Goal: Task Accomplishment & Management: Manage account settings

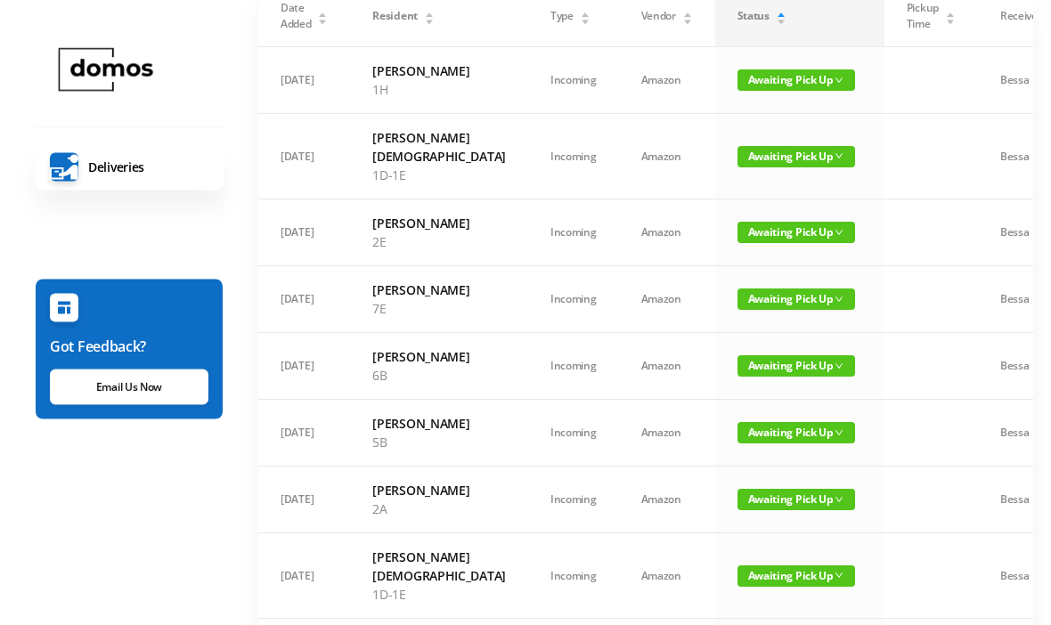
scroll to position [155, 0]
click at [752, 161] on span "Awaiting Pick Up" at bounding box center [797, 156] width 118 height 21
click at [742, 232] on link "Picked Up" at bounding box center [749, 229] width 116 height 29
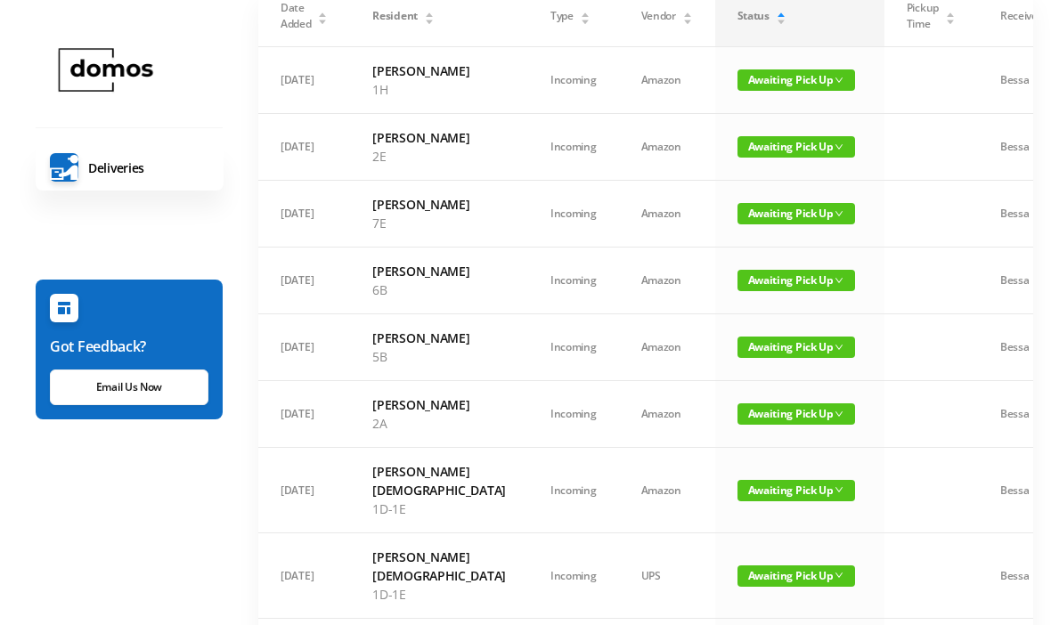
click at [755, 158] on span "Awaiting Pick Up" at bounding box center [797, 146] width 118 height 21
click at [744, 232] on link "Picked Up" at bounding box center [749, 229] width 116 height 29
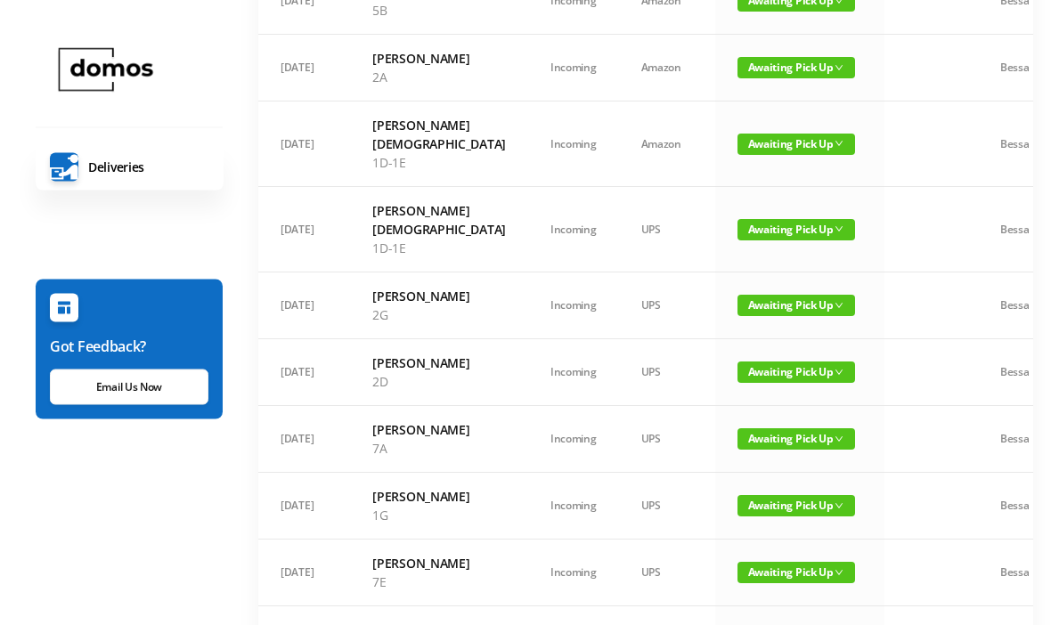
scroll to position [437, 0]
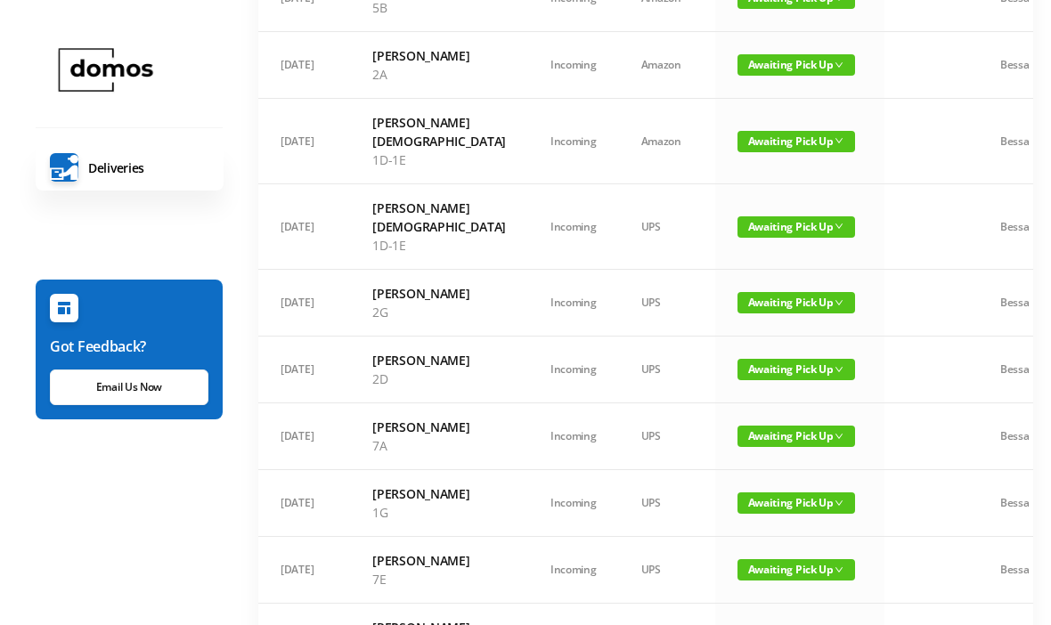
click at [741, 152] on span "Awaiting Pick Up" at bounding box center [797, 141] width 118 height 21
click at [737, 267] on link "Picked Up" at bounding box center [749, 270] width 116 height 29
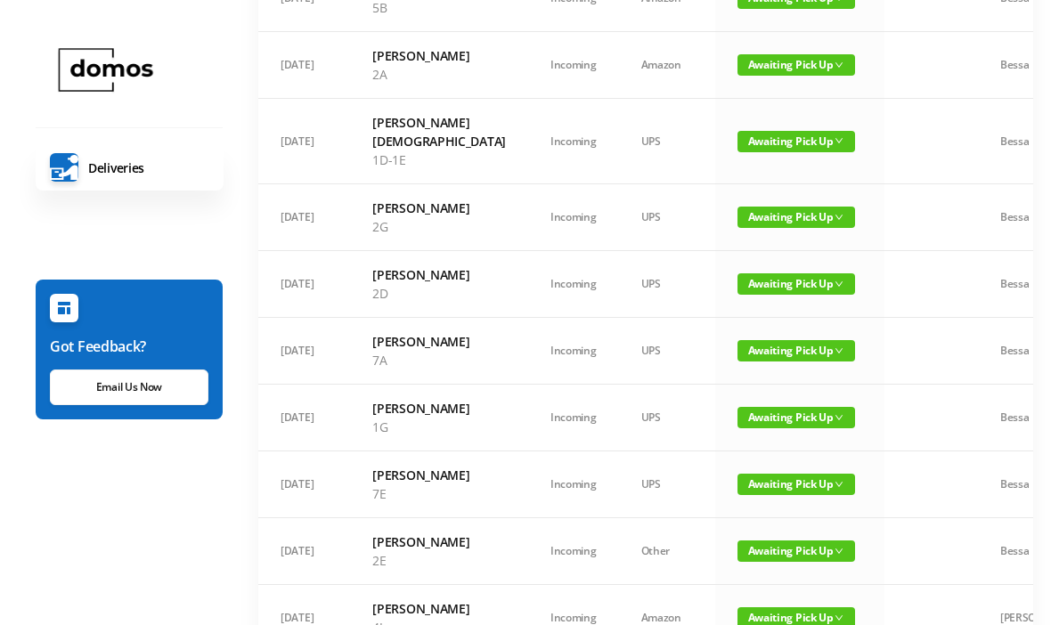
click at [785, 152] on span "Awaiting Pick Up" at bounding box center [797, 141] width 118 height 21
click at [729, 276] on link "Picked Up" at bounding box center [749, 270] width 116 height 29
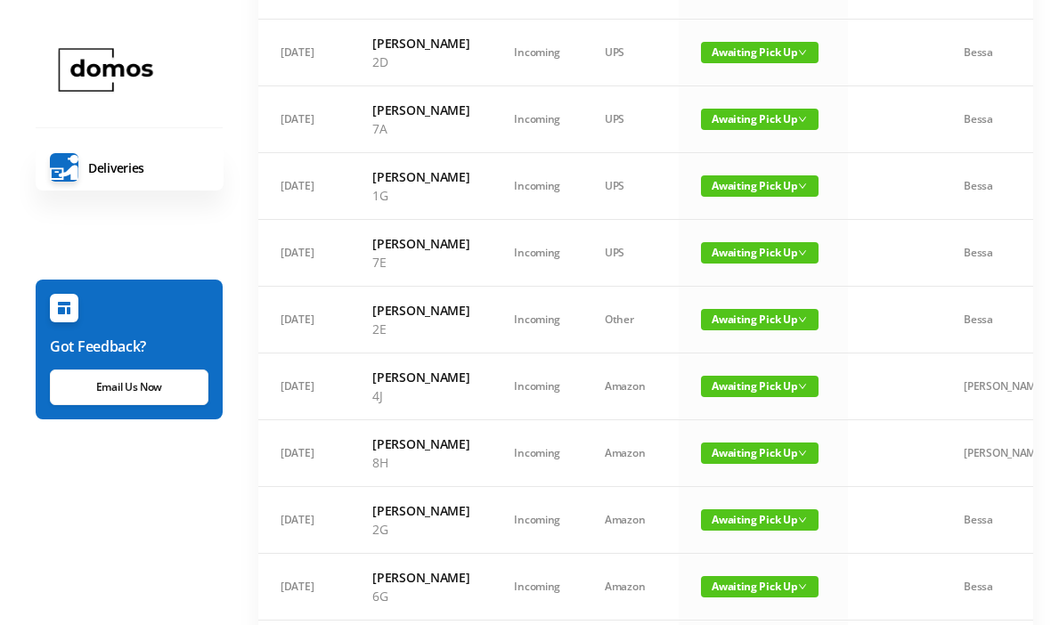
scroll to position [585, 0]
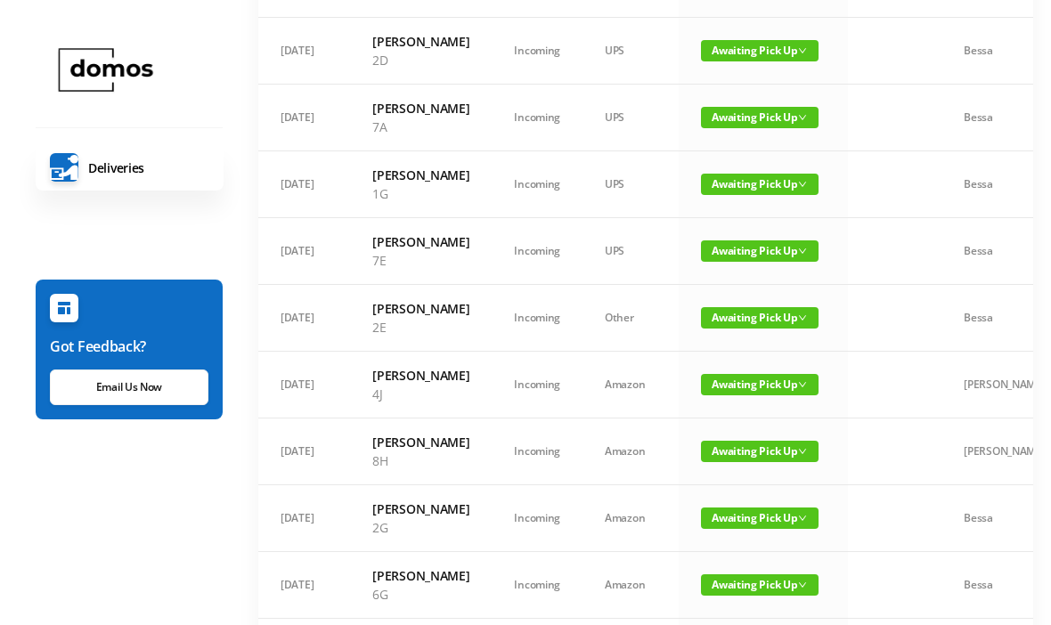
click at [776, 329] on span "Awaiting Pick Up" at bounding box center [760, 317] width 118 height 21
click at [761, 489] on link "Picked Up" at bounding box center [749, 493] width 116 height 29
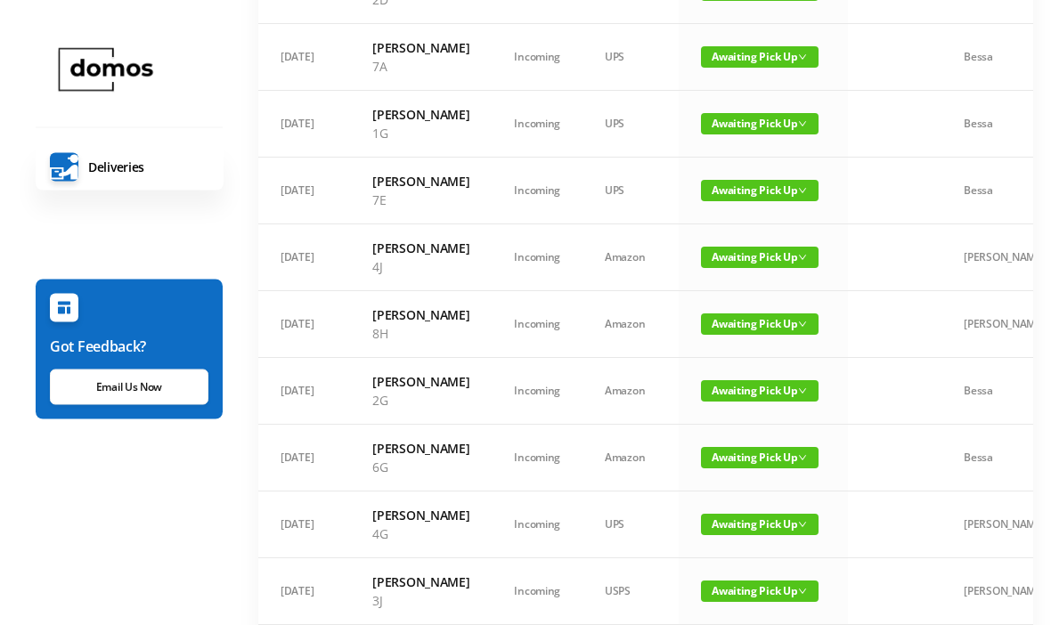
scroll to position [646, 0]
click at [766, 335] on span "Awaiting Pick Up" at bounding box center [760, 324] width 118 height 21
click at [766, 533] on link "Picked Up" at bounding box center [749, 527] width 116 height 29
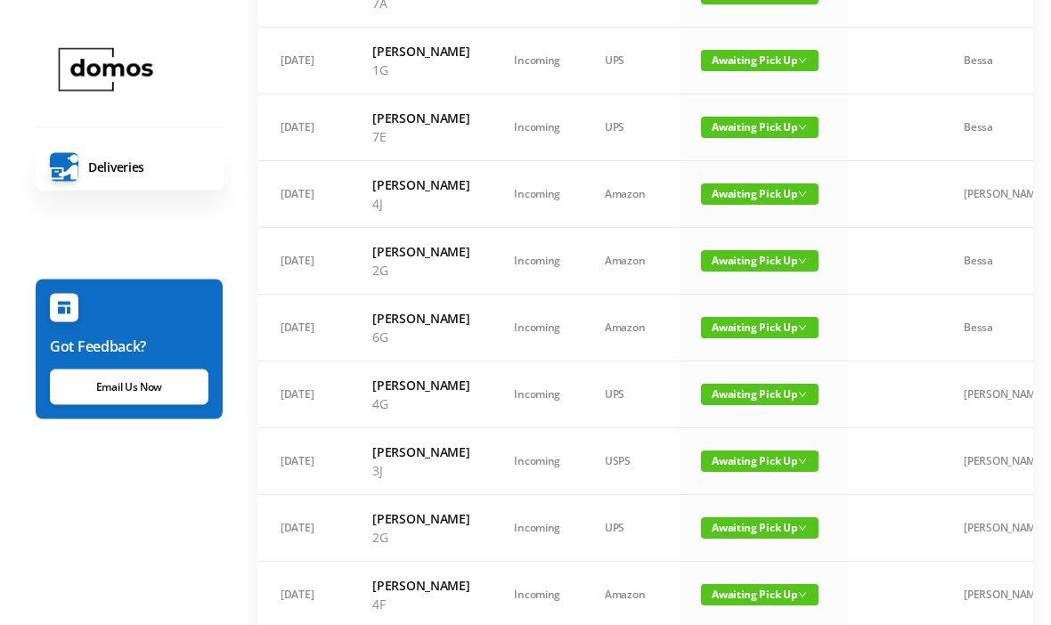
scroll to position [709, 0]
click at [769, 339] on span "Awaiting Pick Up" at bounding box center [760, 327] width 118 height 21
click at [759, 529] on link "Picked Up" at bounding box center [749, 531] width 116 height 29
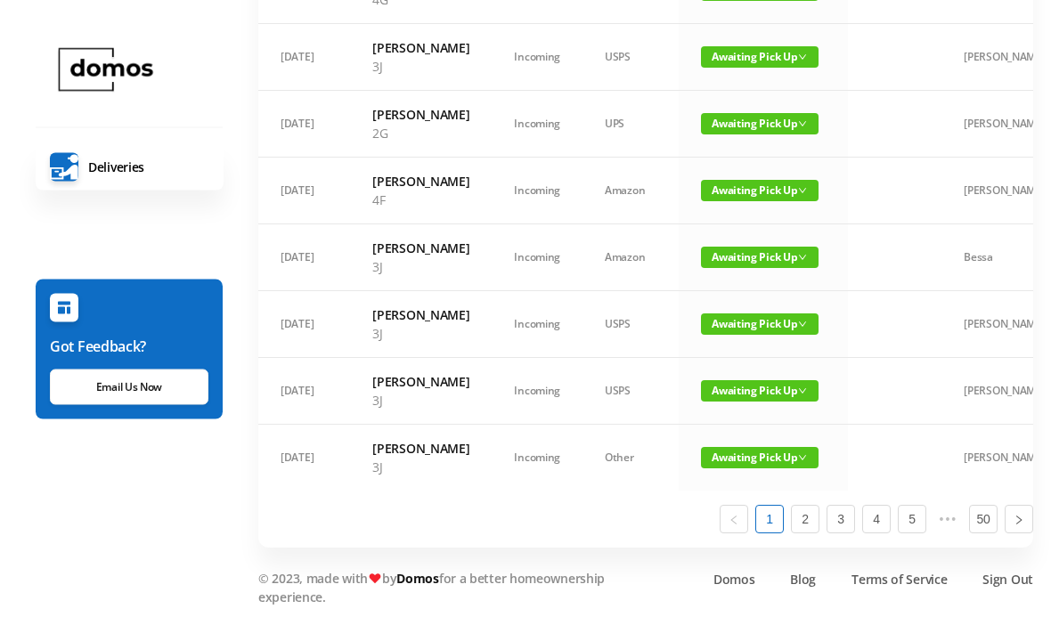
scroll to position [1228, 0]
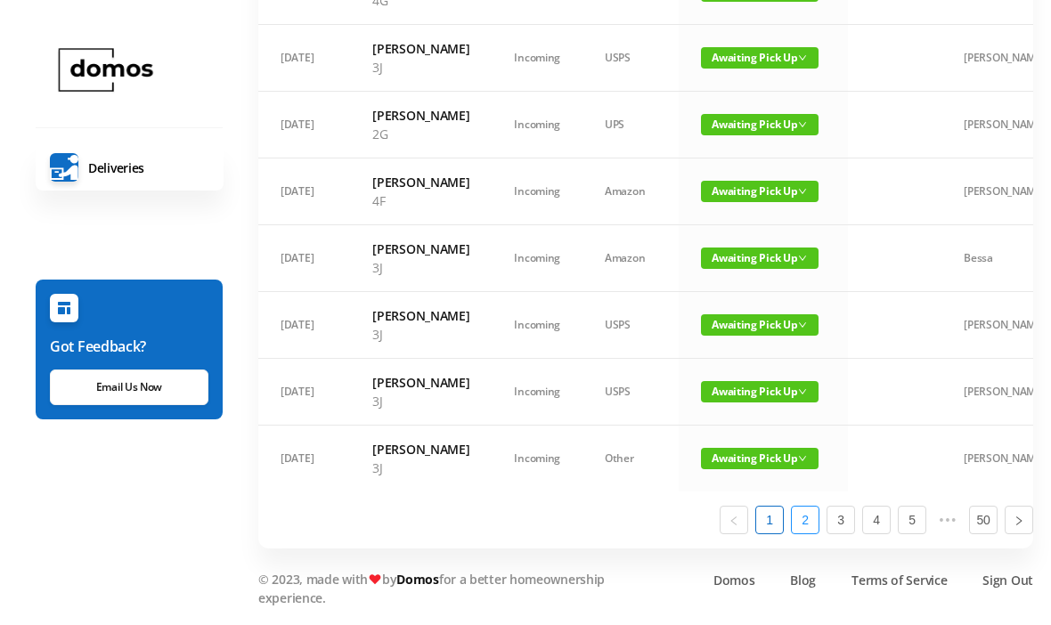
click at [812, 534] on link "2" at bounding box center [805, 520] width 27 height 27
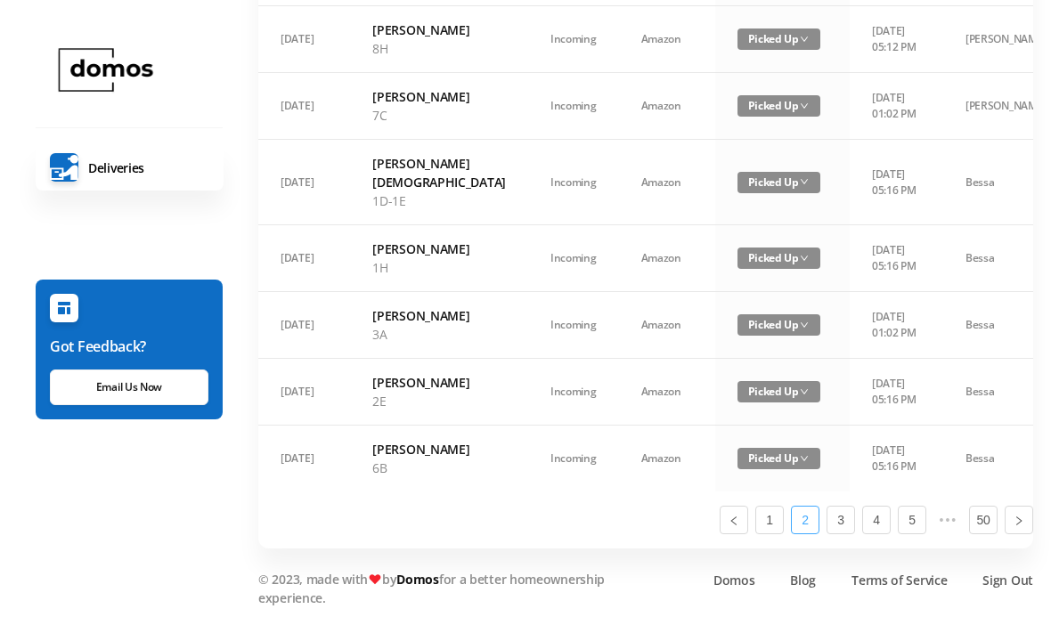
scroll to position [1340, 0]
click at [765, 534] on link "1" at bounding box center [769, 520] width 27 height 27
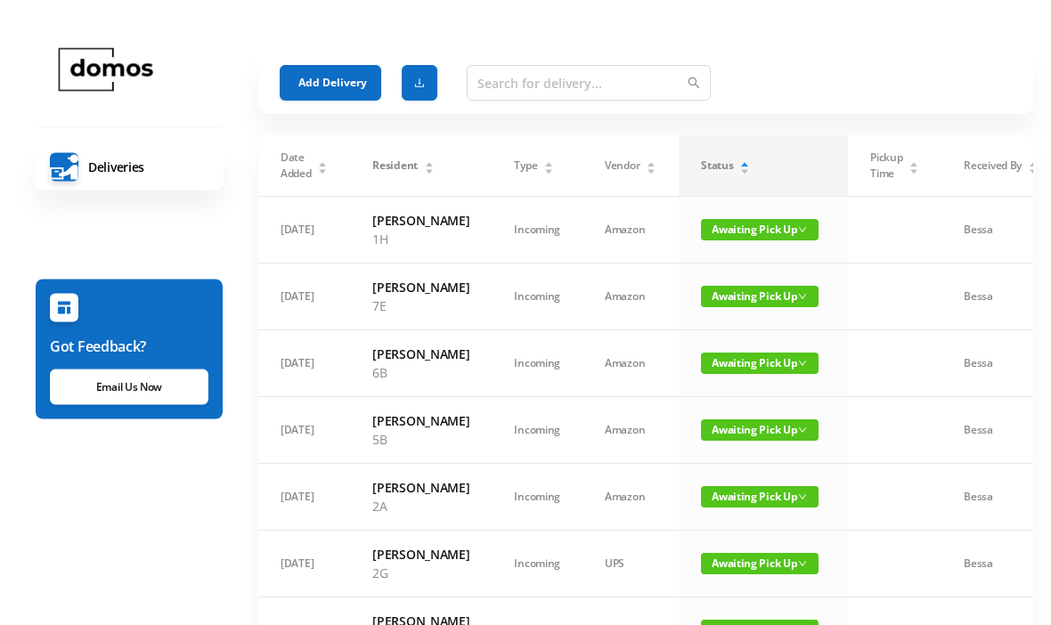
scroll to position [0, 0]
